Goal: Task Accomplishment & Management: Use online tool/utility

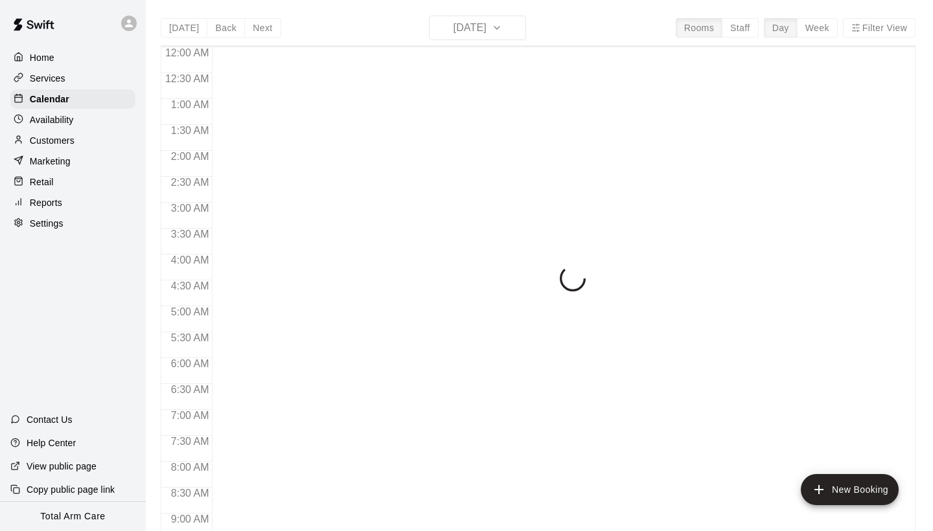
scroll to position [746, 0]
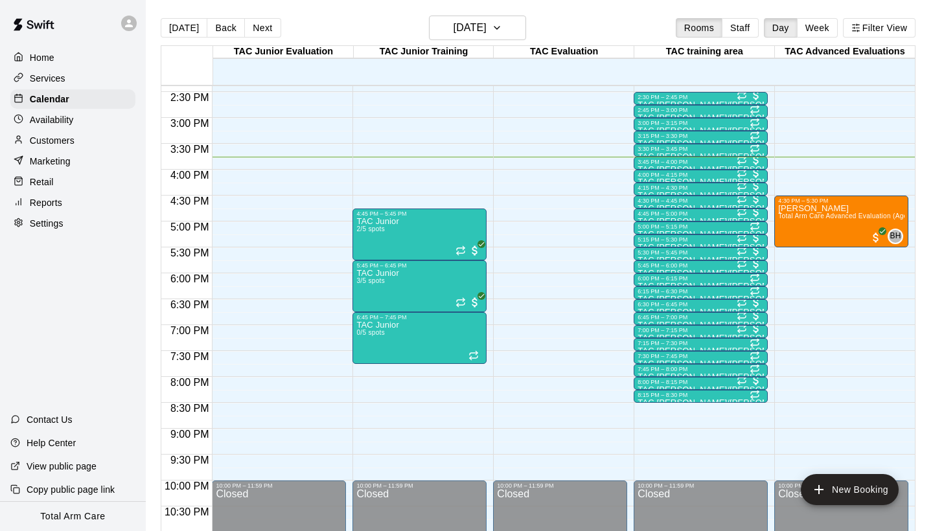
click at [54, 203] on p "Reports" at bounding box center [46, 202] width 32 height 13
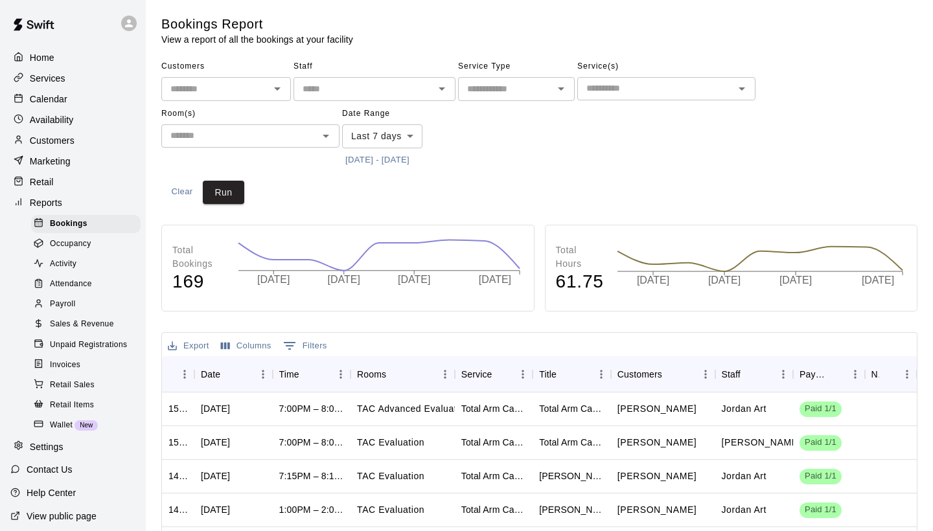
scroll to position [6, 0]
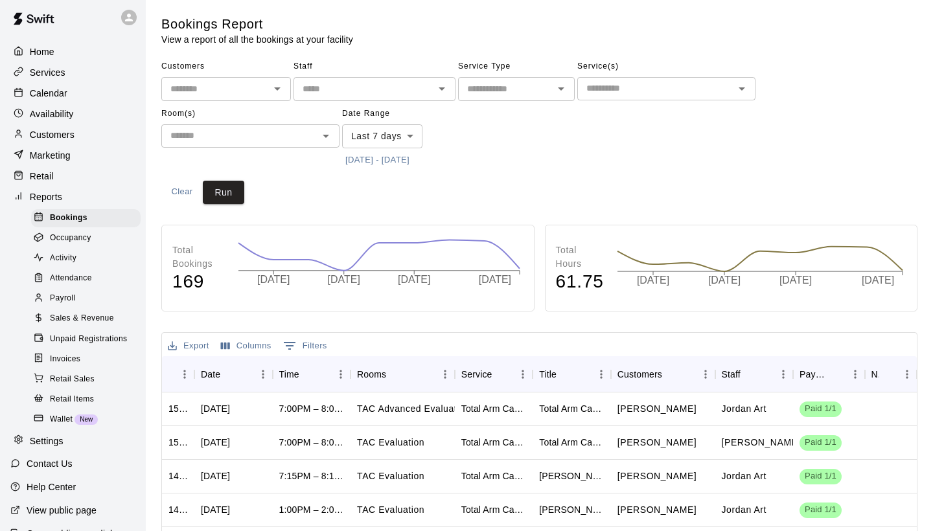
click at [113, 310] on div "Sales & Revenue" at bounding box center [85, 319] width 109 height 18
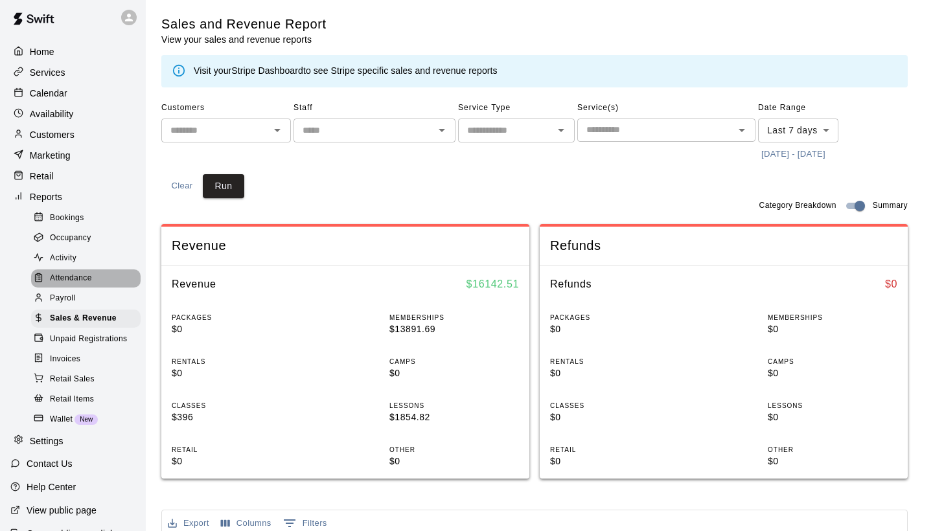
click at [64, 278] on span "Attendance" at bounding box center [71, 278] width 42 height 13
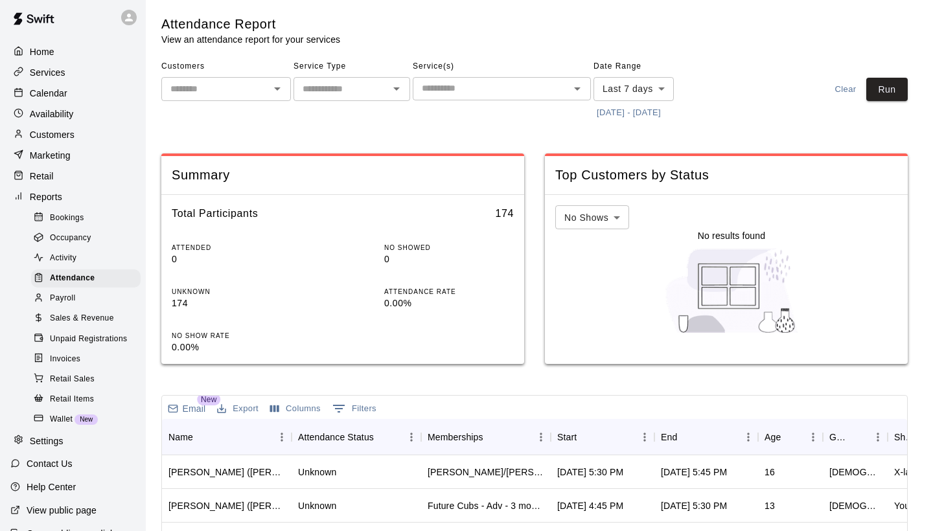
click at [654, 109] on button "[DATE] - [DATE]" at bounding box center [628, 113] width 71 height 20
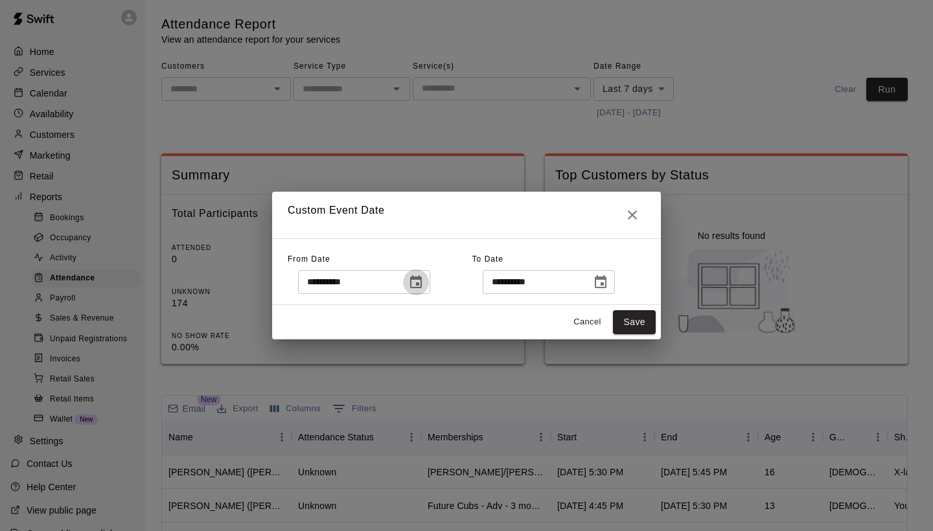
click at [423, 290] on button "Choose date, selected date is Oct 2, 2025" at bounding box center [416, 282] width 26 height 26
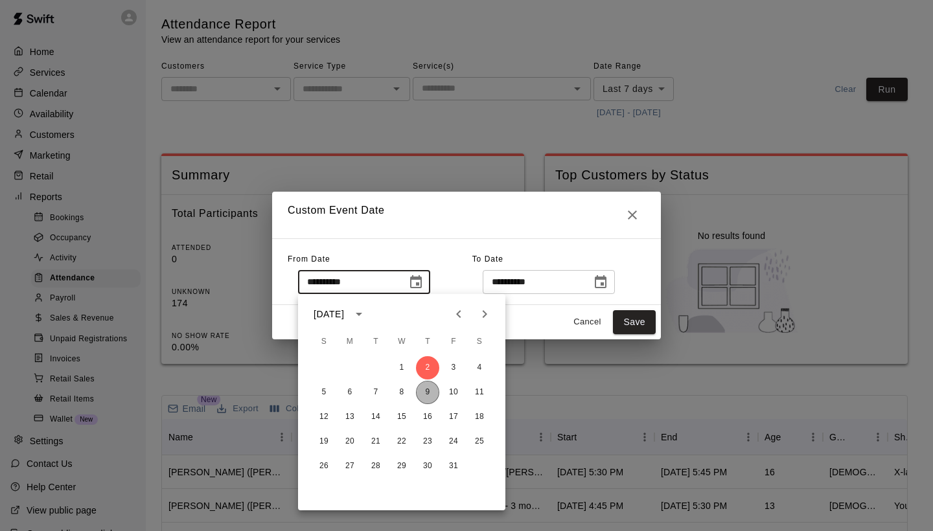
click at [427, 396] on button "9" at bounding box center [427, 392] width 23 height 23
type input "**********"
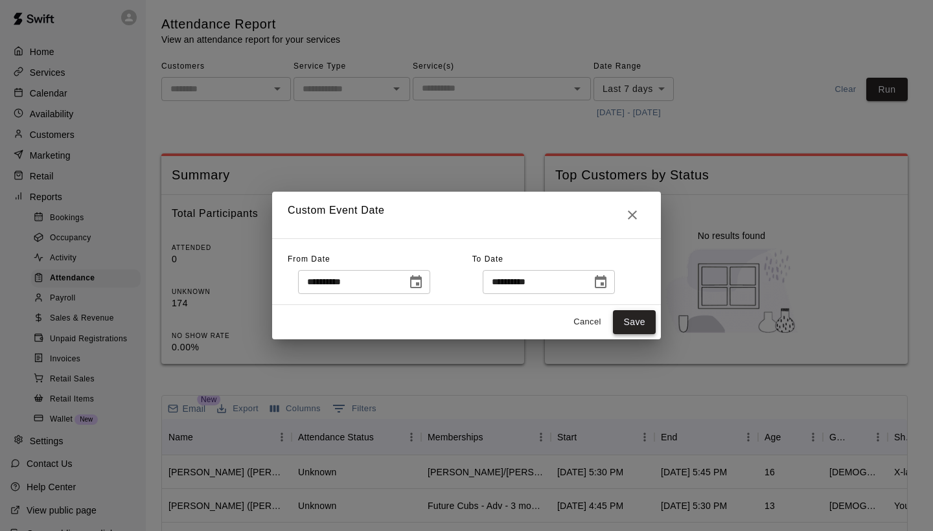
click at [641, 331] on button "Save" at bounding box center [634, 322] width 43 height 24
type input "******"
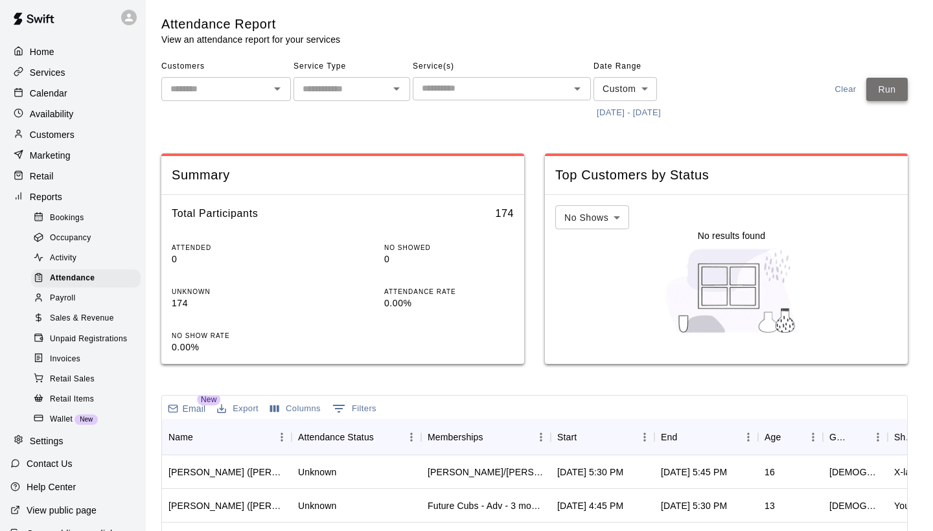
click at [903, 95] on button "Run" at bounding box center [886, 90] width 41 height 24
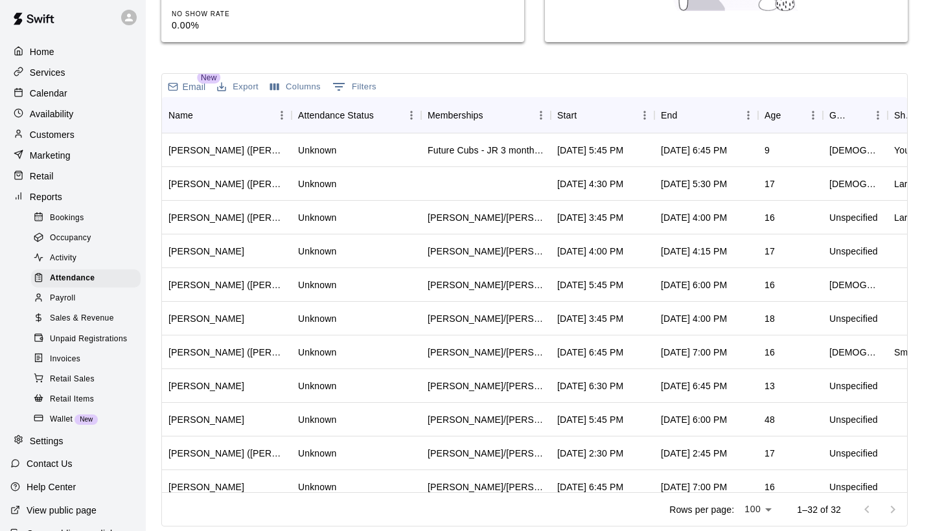
scroll to position [321, 0]
click at [603, 117] on div "Start" at bounding box center [596, 116] width 78 height 36
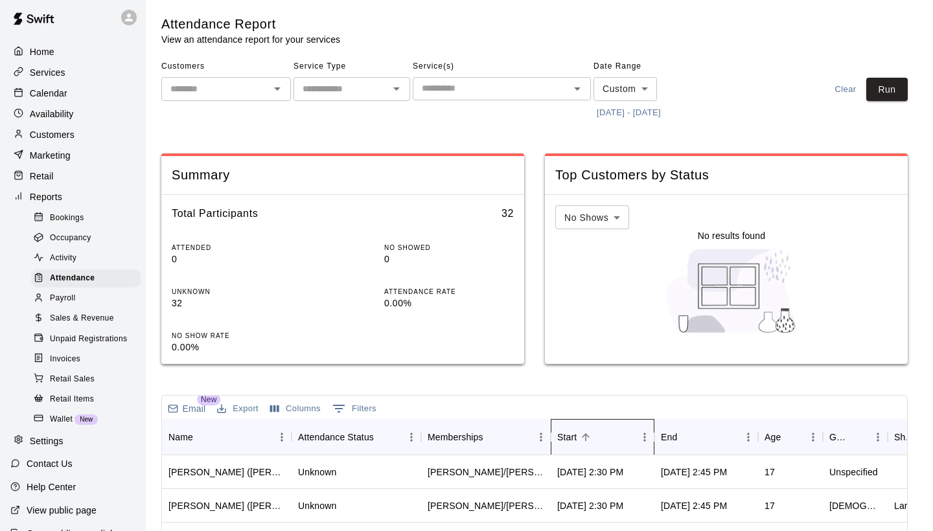
scroll to position [0, 0]
click at [592, 95] on div "Customers ​ Service Type ​ Service(s) ​ Date Range Custom ****** ​ 10/9/2025 - …" at bounding box center [433, 89] width 545 height 67
click at [574, 91] on icon "Open" at bounding box center [577, 89] width 16 height 16
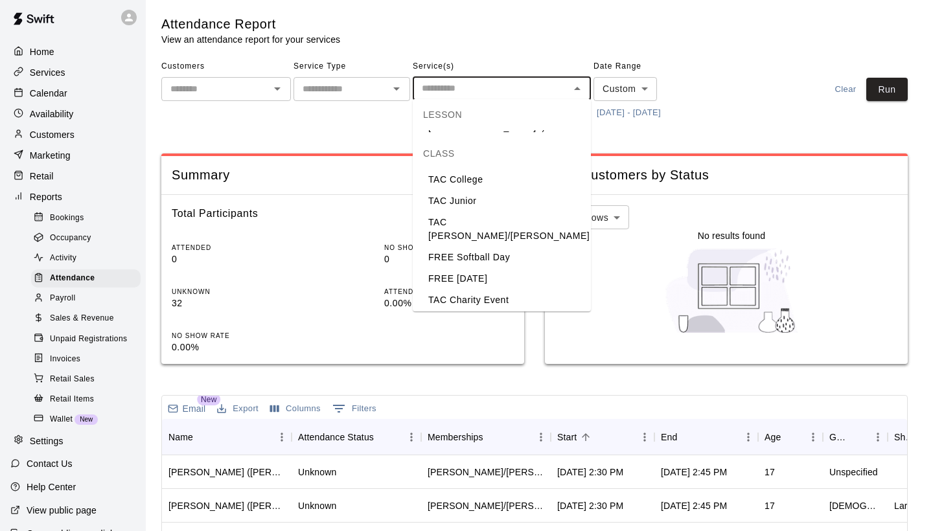
scroll to position [115, 0]
click at [512, 213] on li "TAC [PERSON_NAME]/[PERSON_NAME]" at bounding box center [502, 230] width 178 height 35
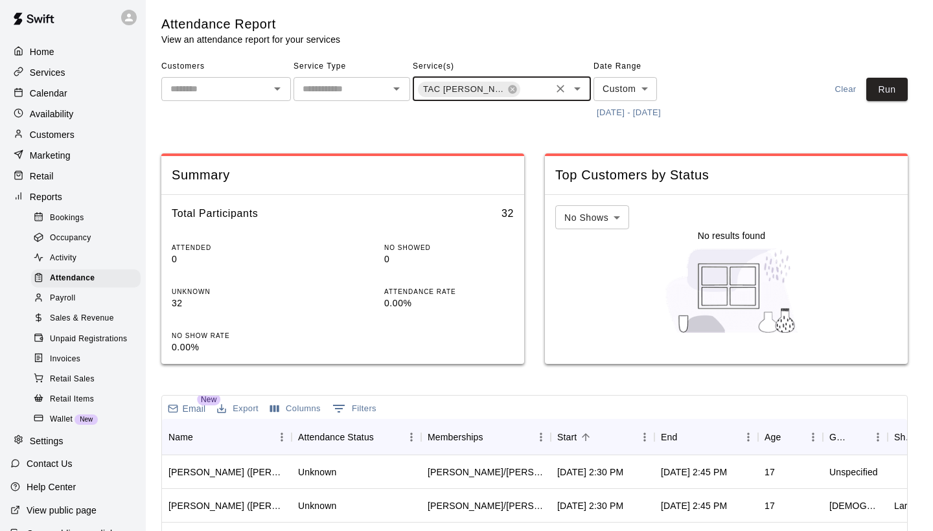
click at [588, 83] on div "TAC Todd/Brad ​" at bounding box center [502, 89] width 178 height 24
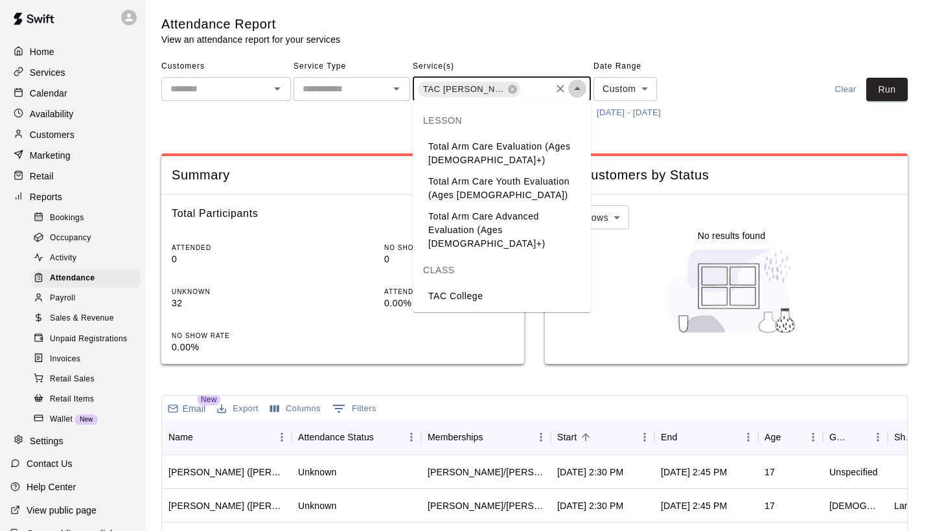
click at [584, 83] on icon "Close" at bounding box center [577, 89] width 16 height 16
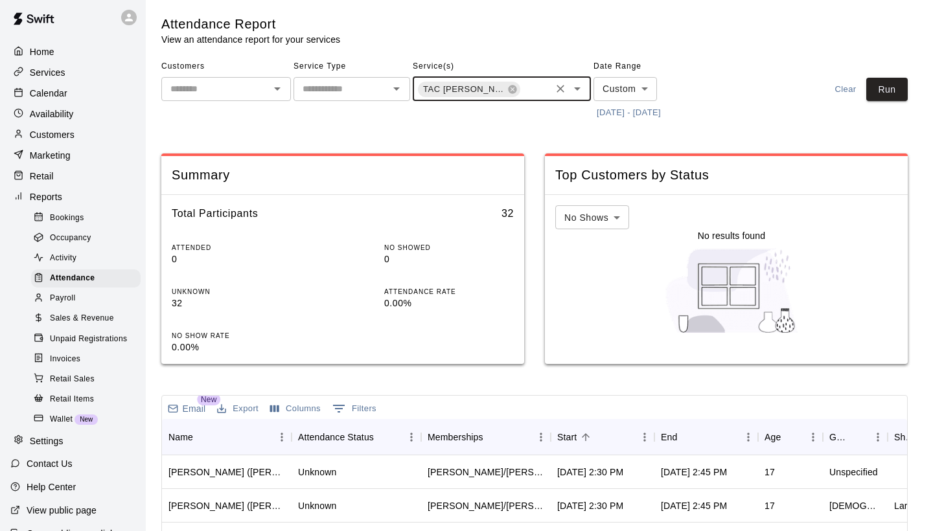
click at [584, 83] on icon "Open" at bounding box center [577, 89] width 16 height 16
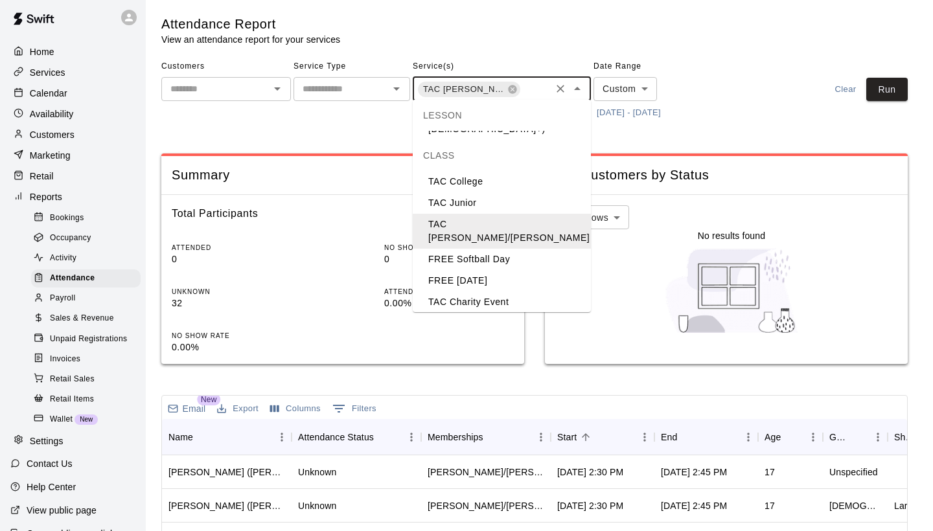
click at [483, 313] on li "TAC [PERSON_NAME]/[PERSON_NAME]" at bounding box center [502, 330] width 178 height 35
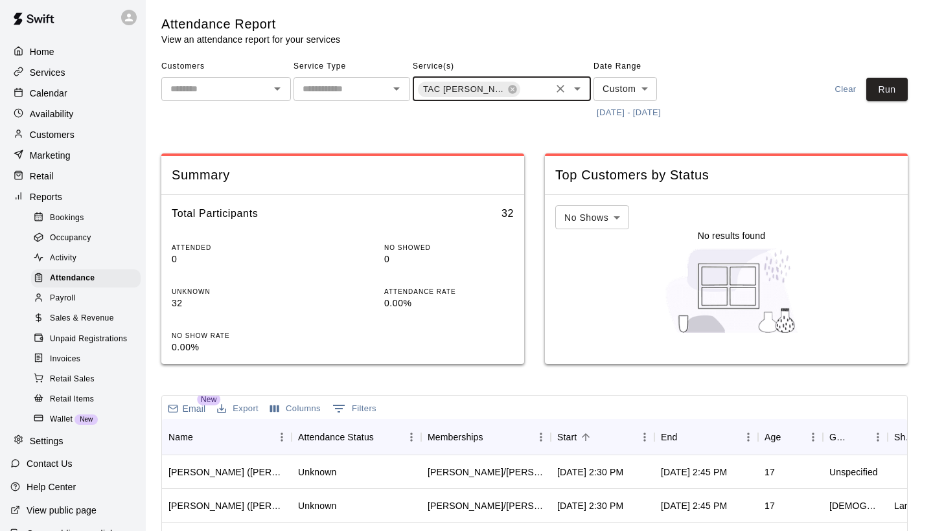
scroll to position [0, 61]
click at [909, 96] on main "Attendance Report View an attendance report for your services Customers ​ Servi…" at bounding box center [539, 432] width 756 height 833
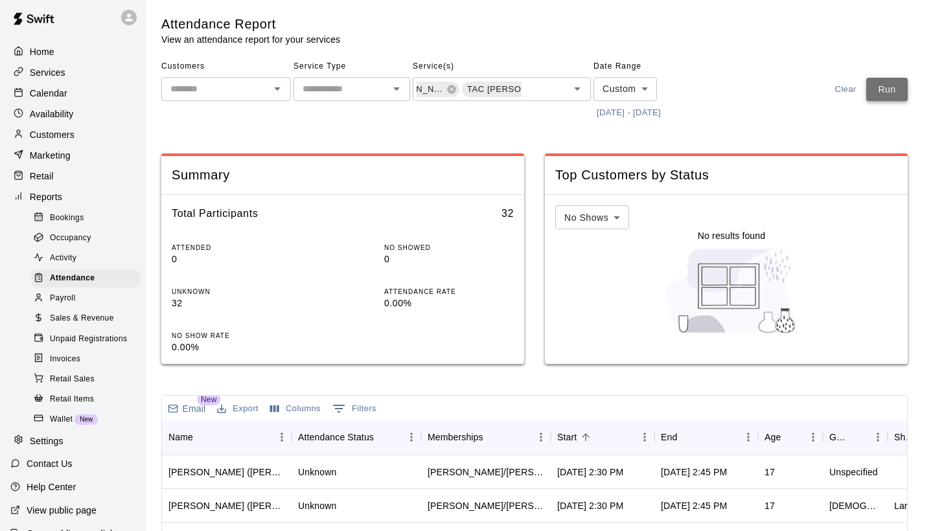
click at [897, 96] on button "Run" at bounding box center [886, 90] width 41 height 24
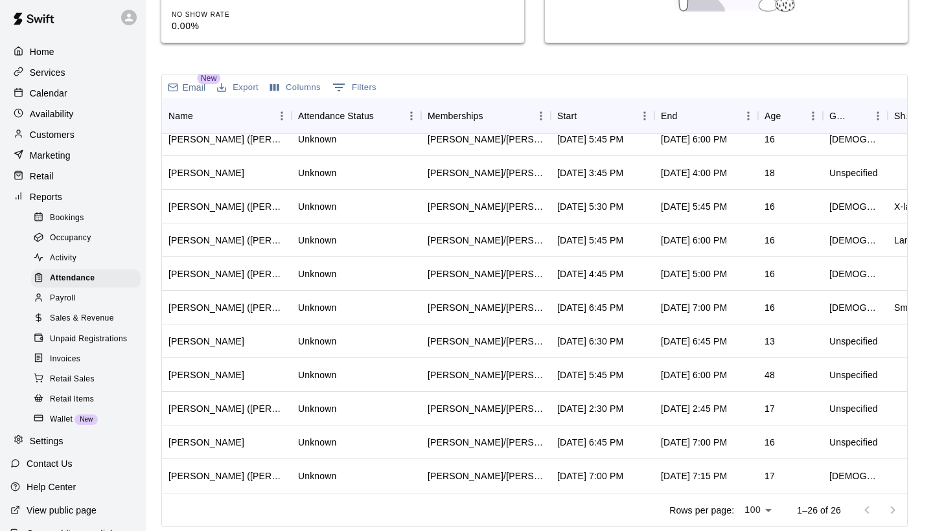
scroll to position [517, 0]
click at [606, 115] on div "Start" at bounding box center [596, 116] width 78 height 36
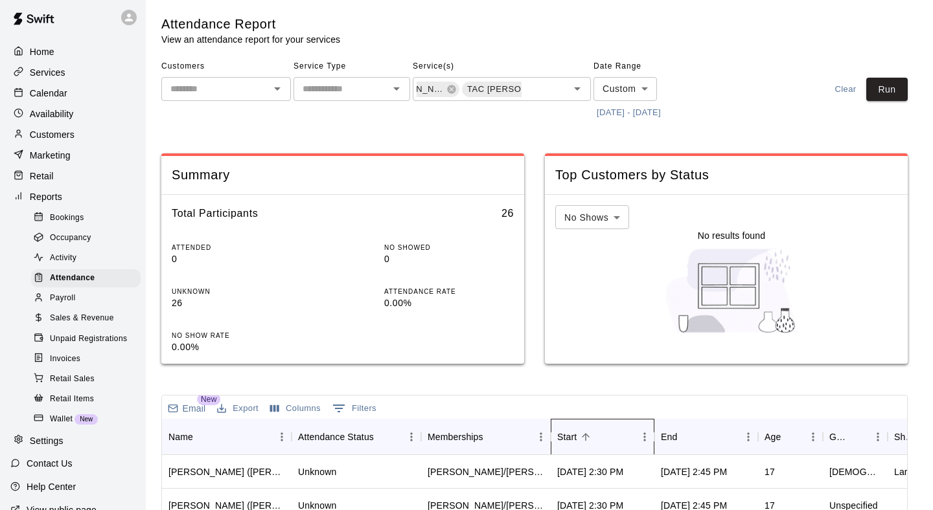
scroll to position [0, 0]
click at [904, 84] on button "Run" at bounding box center [886, 90] width 41 height 24
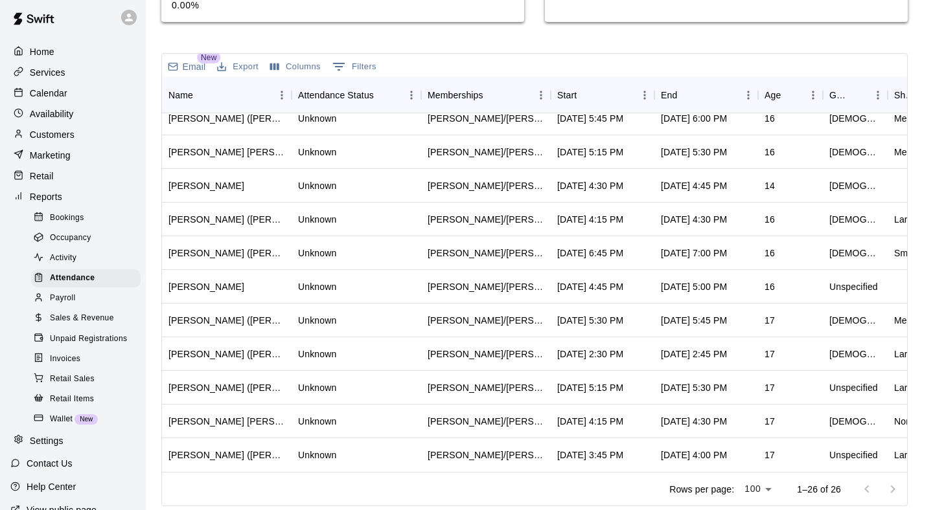
scroll to position [517, 0]
click at [598, 109] on div "Start" at bounding box center [596, 95] width 78 height 36
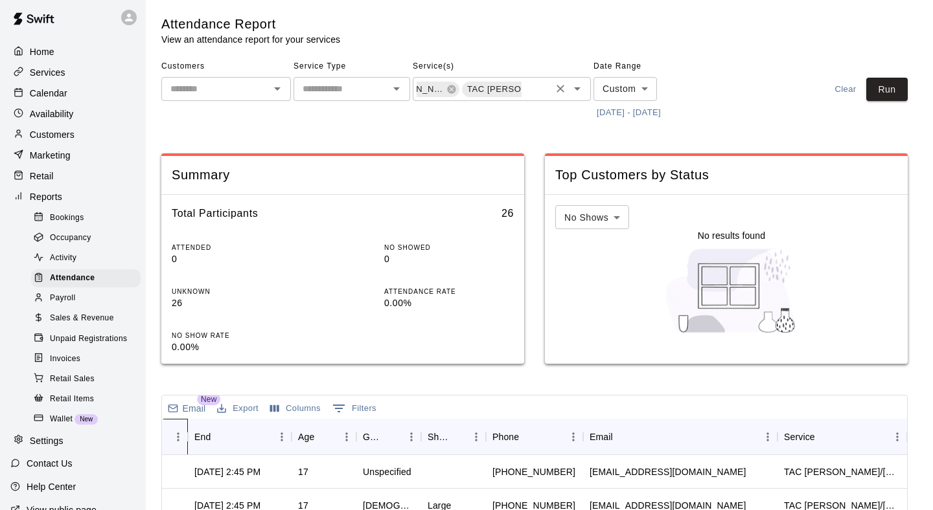
scroll to position [0, 0]
click at [552, 88] on icon at bounding box center [556, 89] width 8 height 8
click at [507, 89] on icon at bounding box center [512, 89] width 10 height 10
click at [893, 93] on button "Run" at bounding box center [886, 90] width 41 height 24
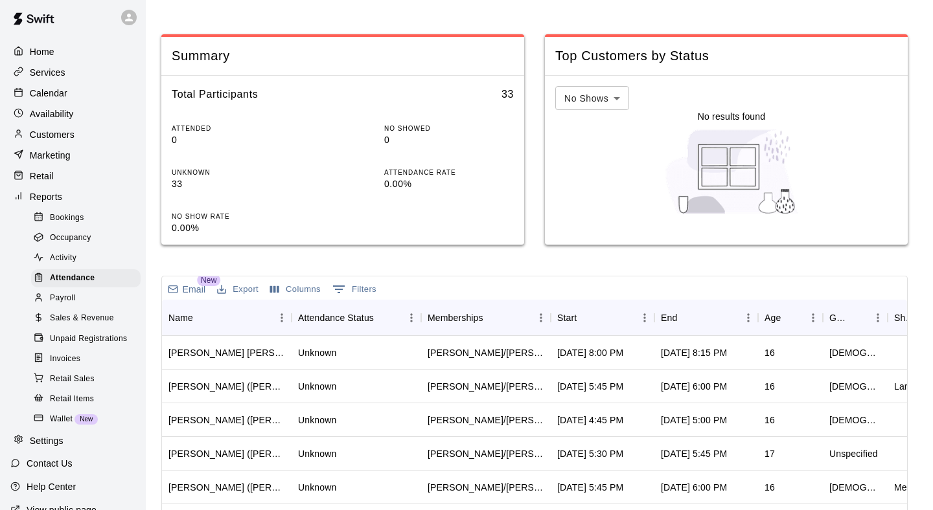
scroll to position [120, 0]
click at [608, 315] on div "Start" at bounding box center [596, 317] width 78 height 36
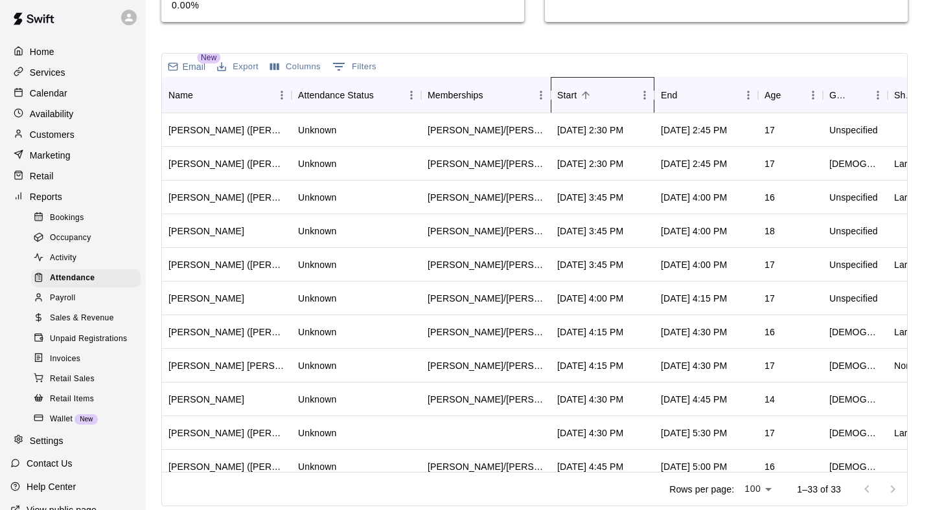
scroll to position [0, 0]
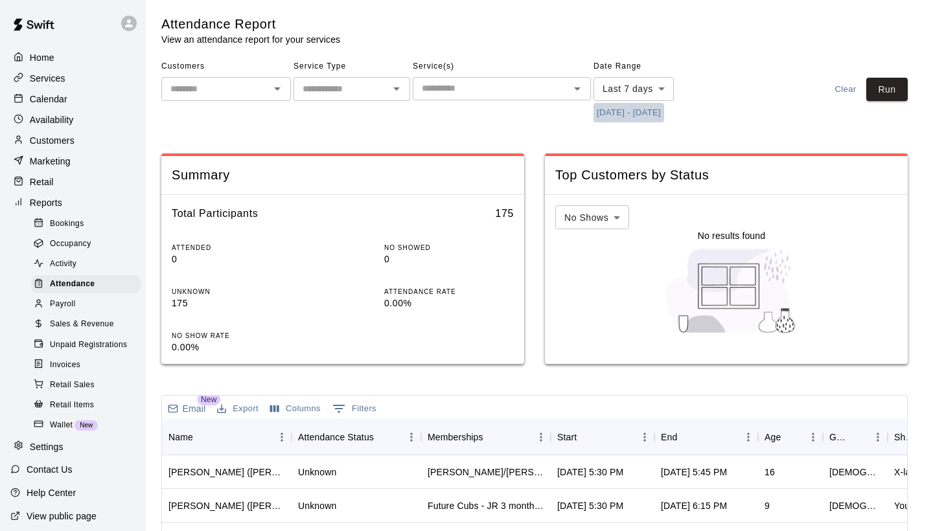
click at [637, 112] on button "[DATE] - [DATE]" at bounding box center [628, 113] width 71 height 20
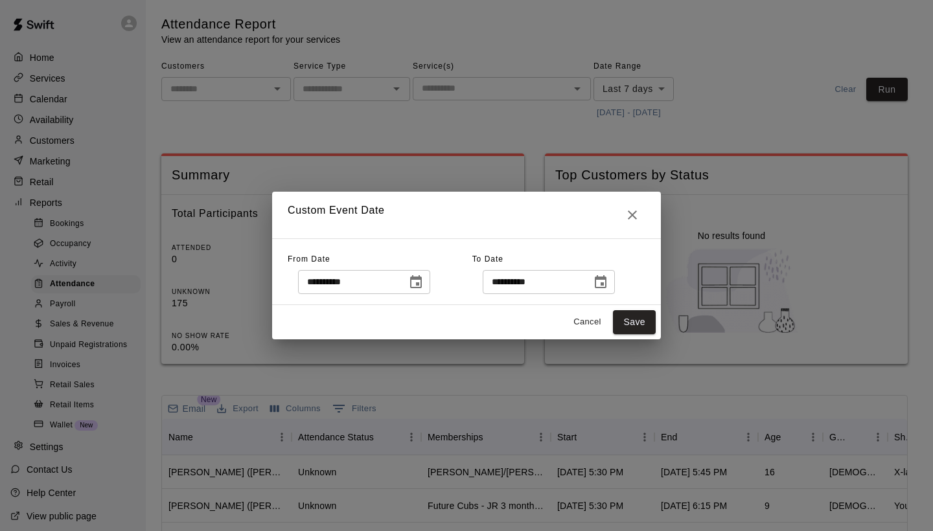
click at [422, 283] on icon "Choose date, selected date is Oct 2, 2025" at bounding box center [416, 281] width 12 height 13
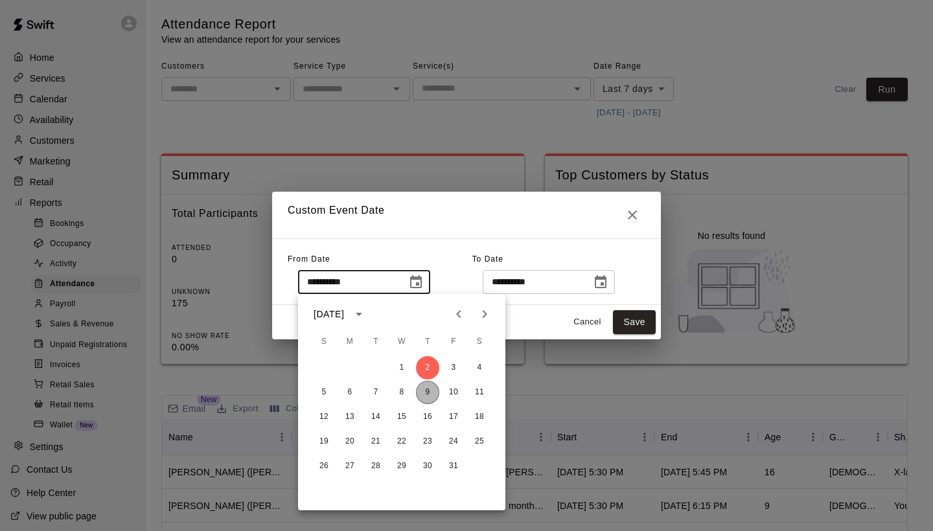
click at [429, 393] on button "9" at bounding box center [427, 392] width 23 height 23
type input "**********"
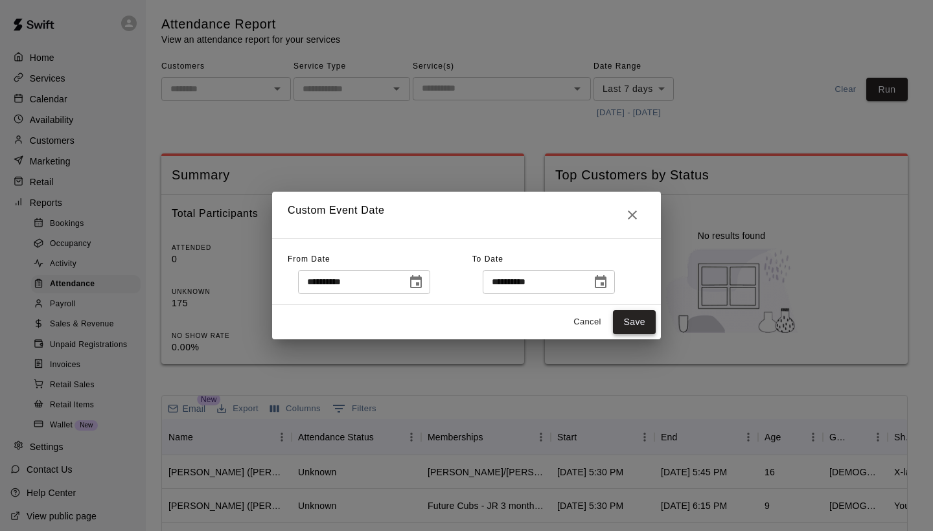
click at [634, 320] on button "Save" at bounding box center [634, 322] width 43 height 24
type input "******"
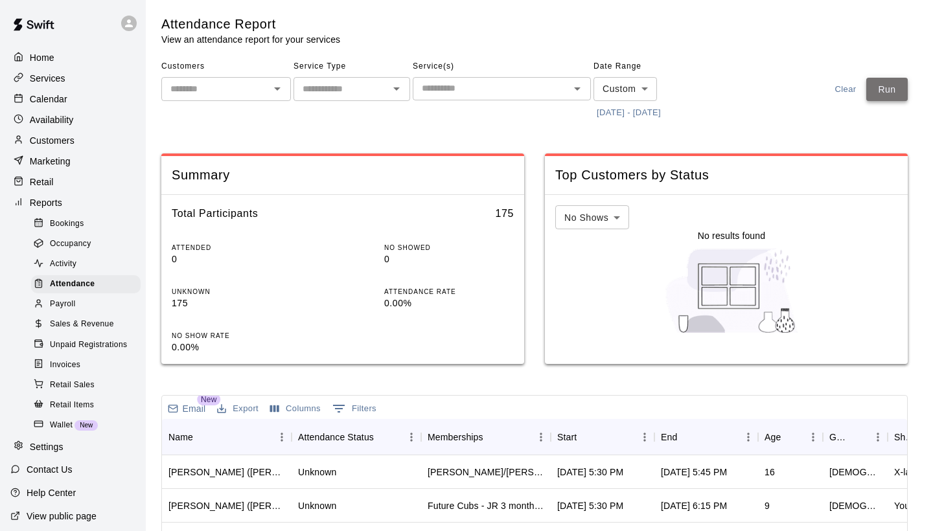
click at [898, 85] on button "Run" at bounding box center [886, 90] width 41 height 24
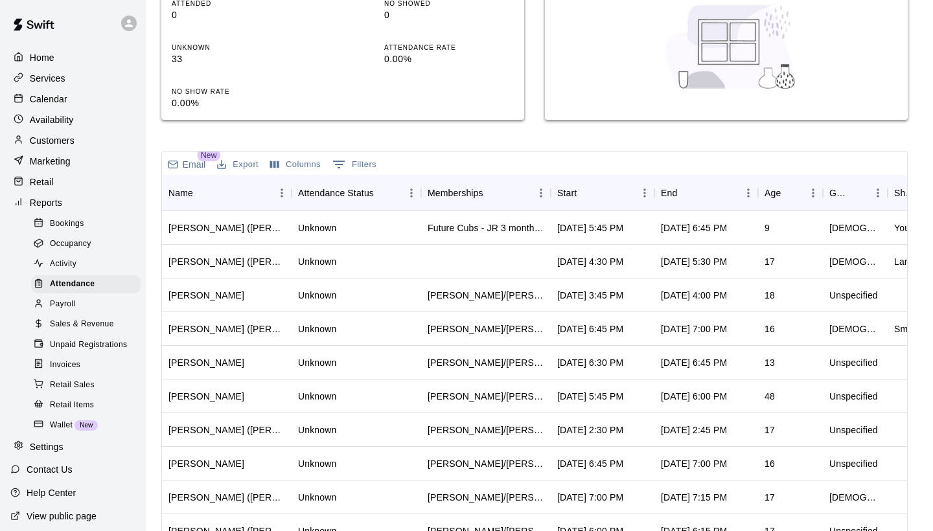
scroll to position [321, 0]
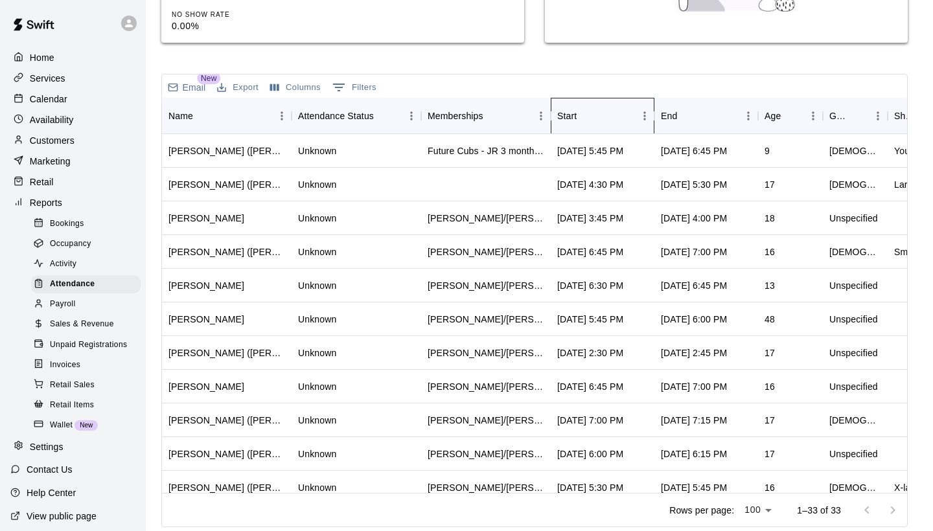
click at [573, 108] on div "Start" at bounding box center [566, 116] width 19 height 36
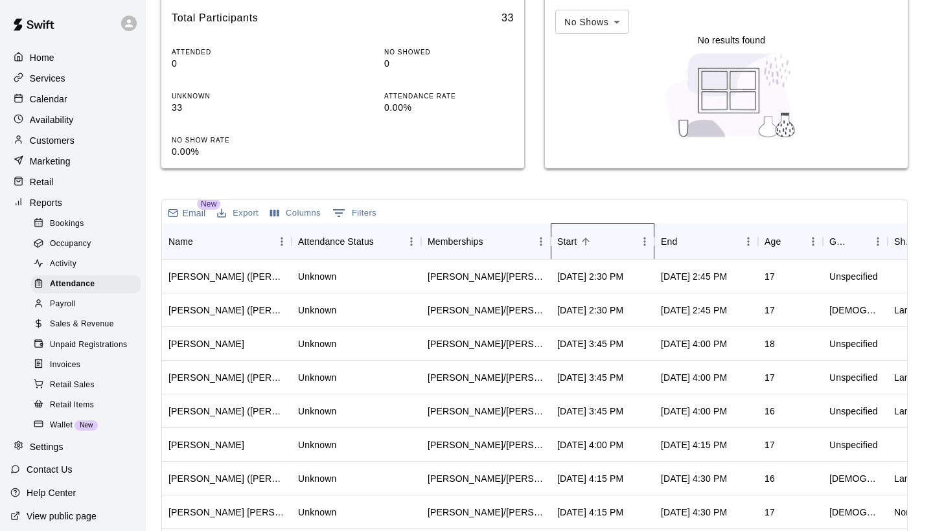
scroll to position [198, 0]
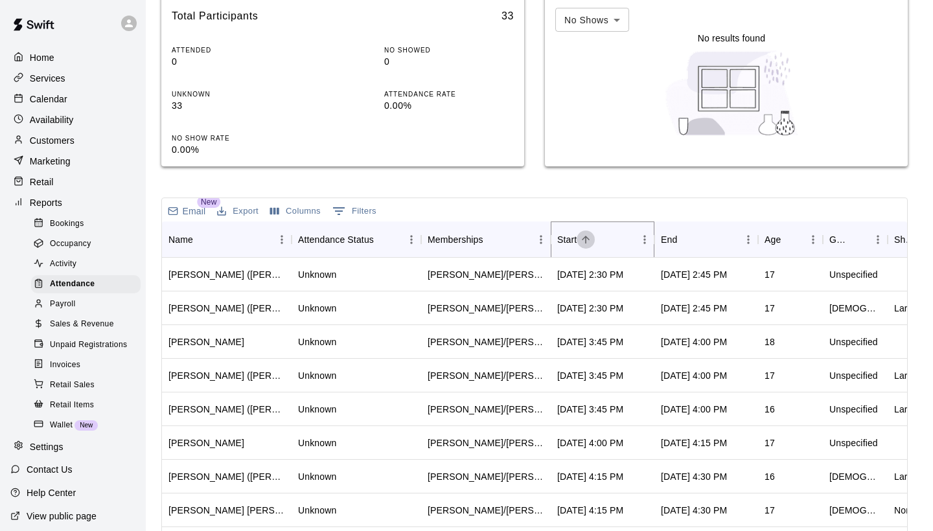
click at [584, 239] on icon "Sort" at bounding box center [586, 240] width 12 height 12
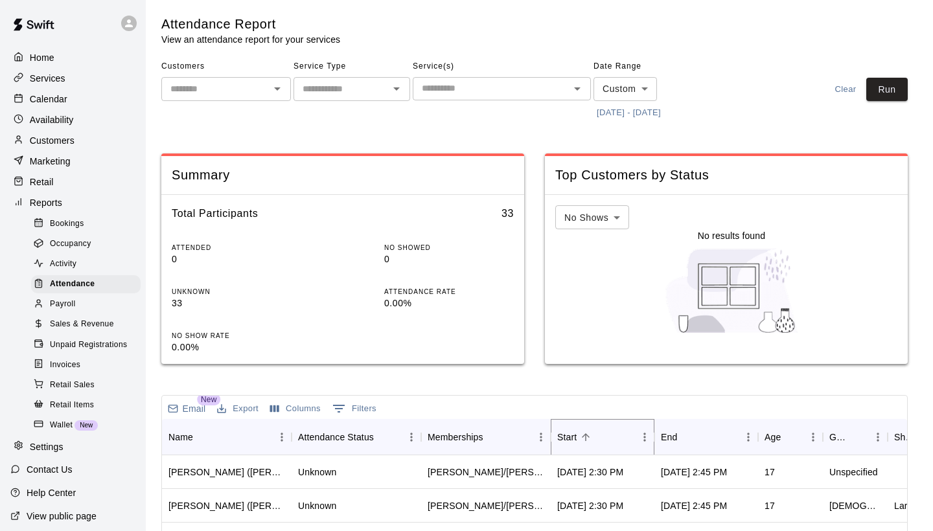
scroll to position [0, 0]
click at [887, 95] on button "Run" at bounding box center [886, 90] width 41 height 24
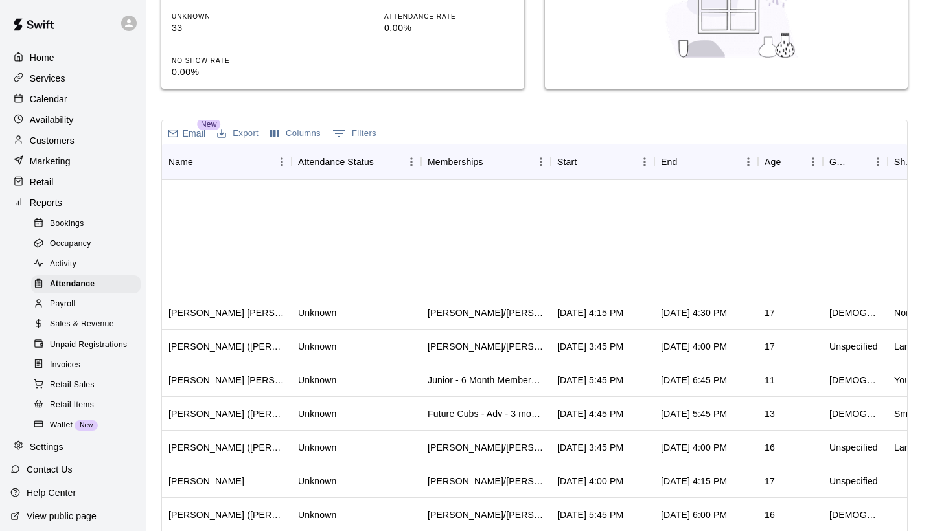
scroll to position [507, 0]
